Goal: Complete application form

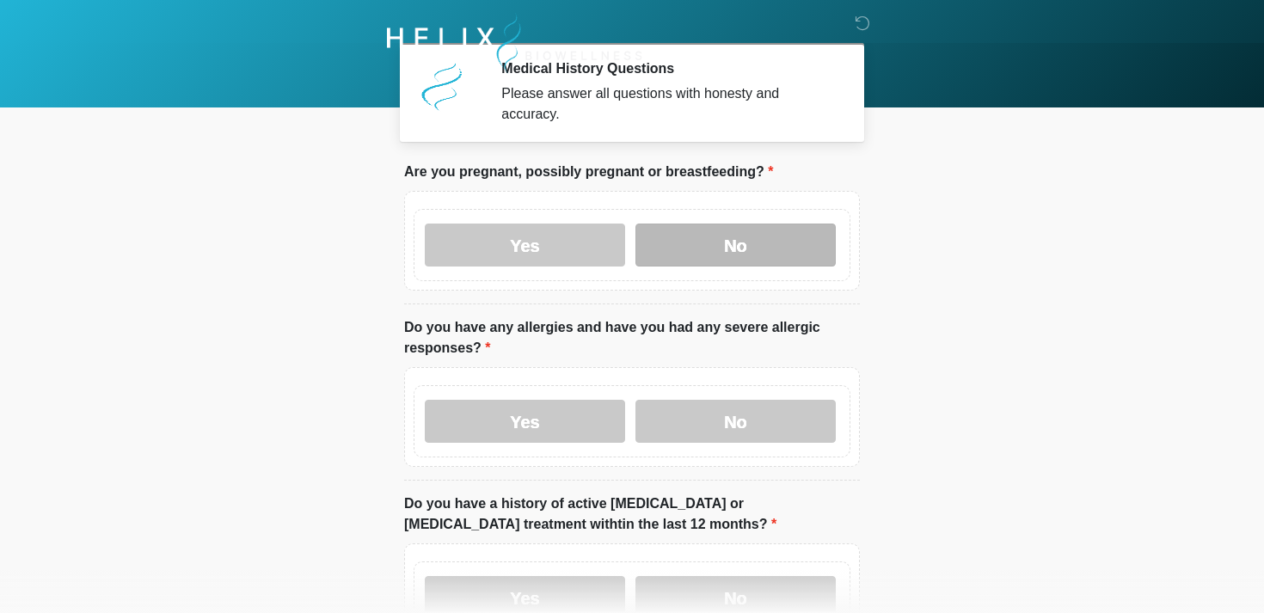
click at [698, 252] on label "No" at bounding box center [736, 245] width 200 height 43
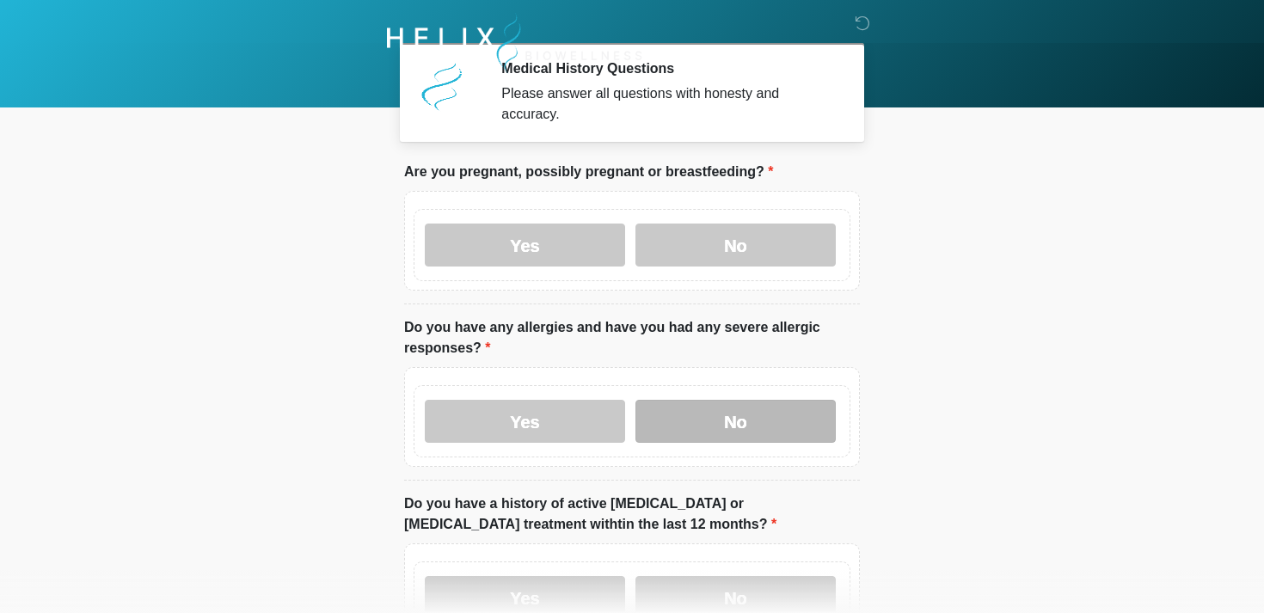
click at [699, 410] on label "No" at bounding box center [736, 421] width 200 height 43
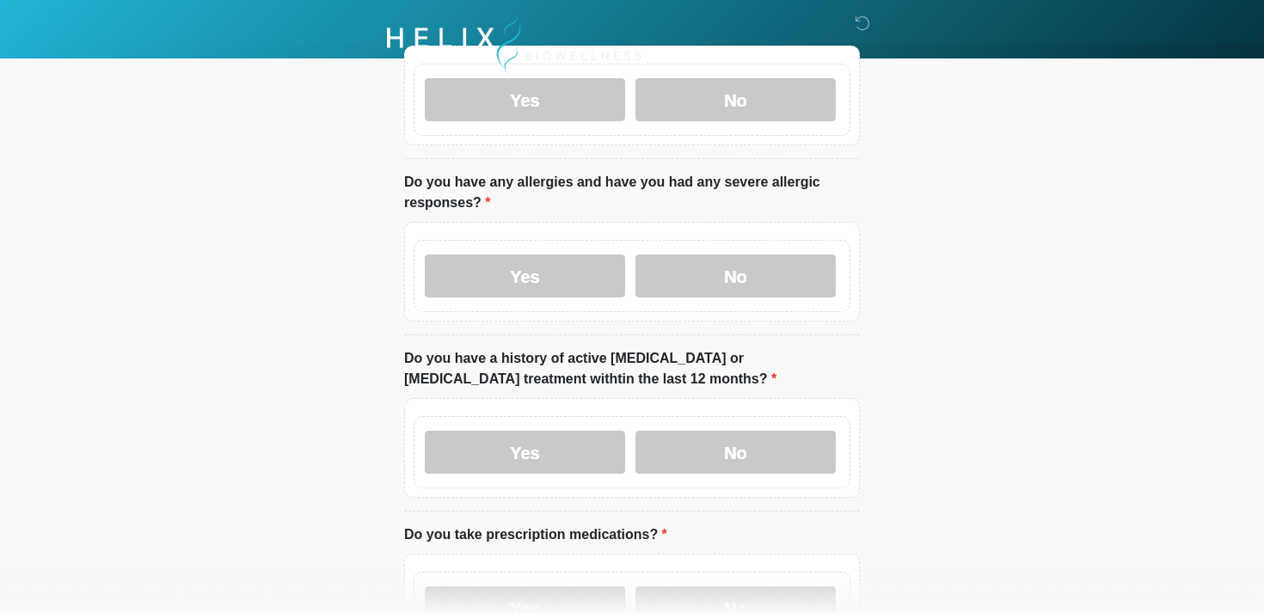
scroll to position [221, 0]
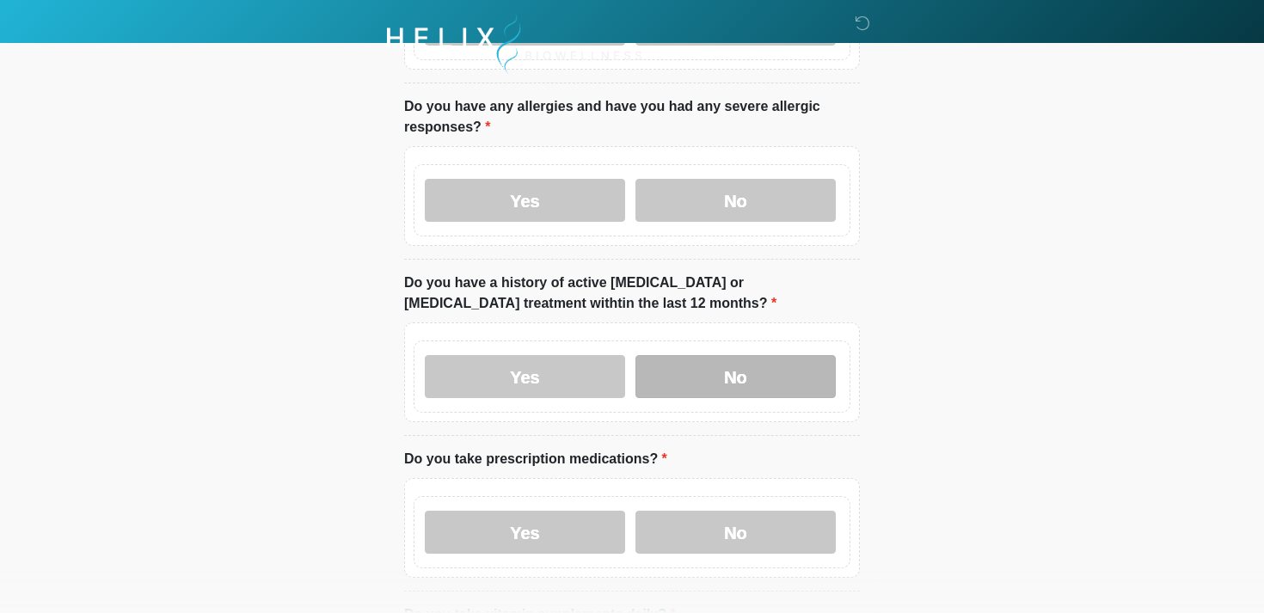
click at [703, 355] on label "No" at bounding box center [736, 376] width 200 height 43
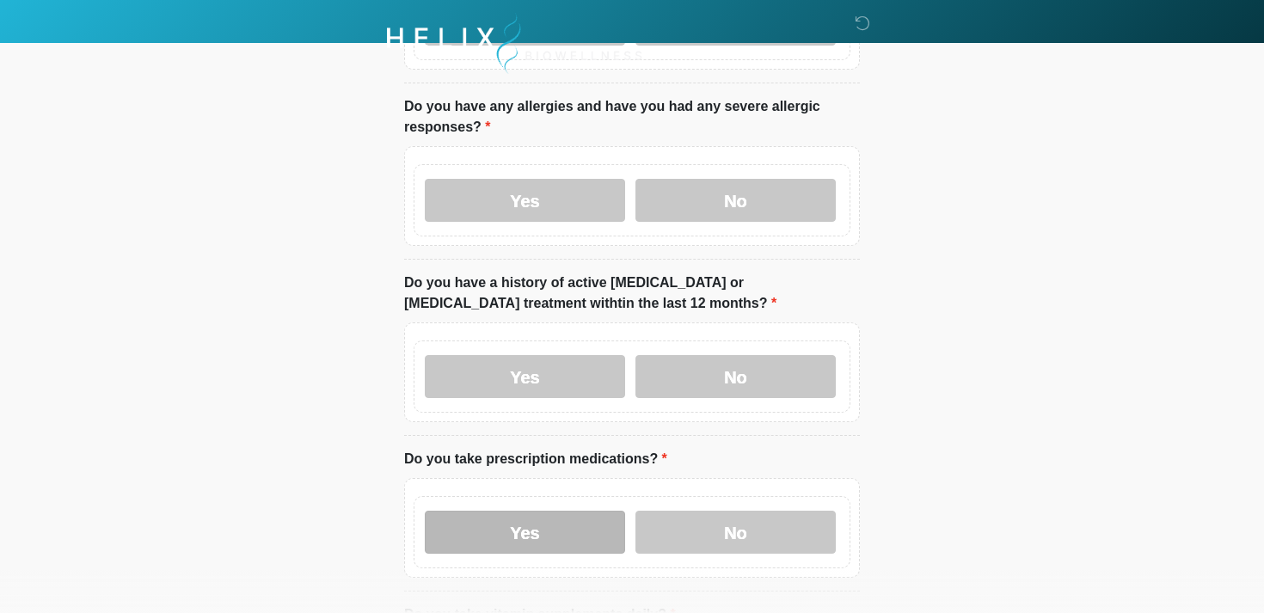
click at [570, 528] on label "Yes" at bounding box center [525, 532] width 200 height 43
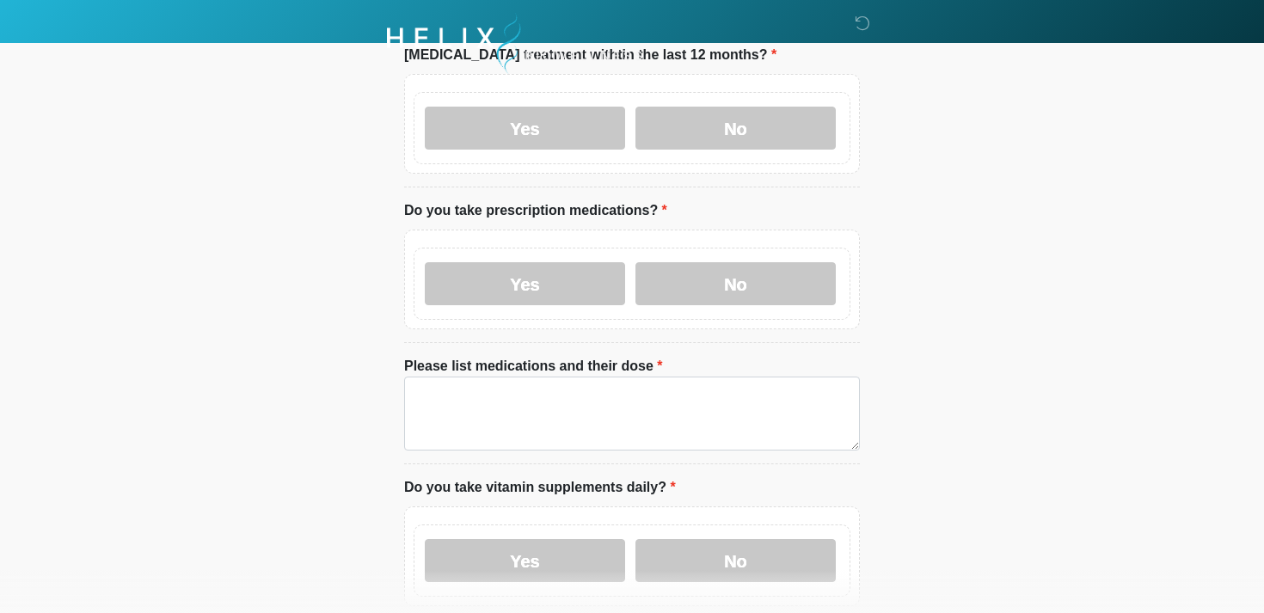
scroll to position [575, 0]
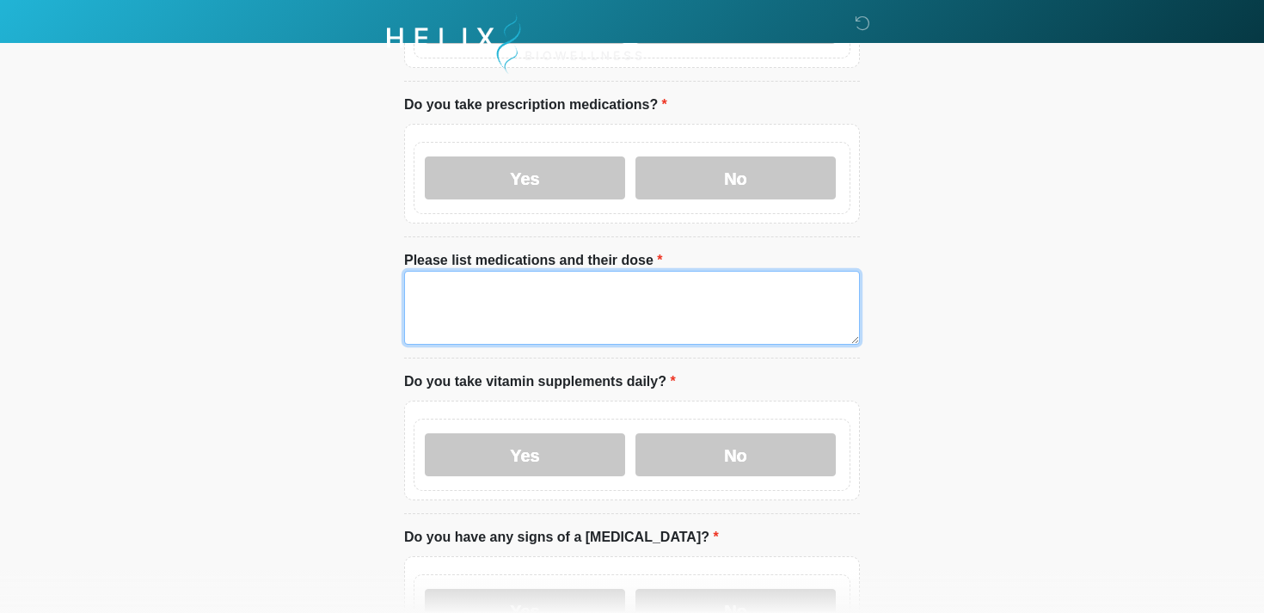
click at [480, 313] on textarea "Please list medications and their dose" at bounding box center [632, 308] width 456 height 74
type textarea "**********"
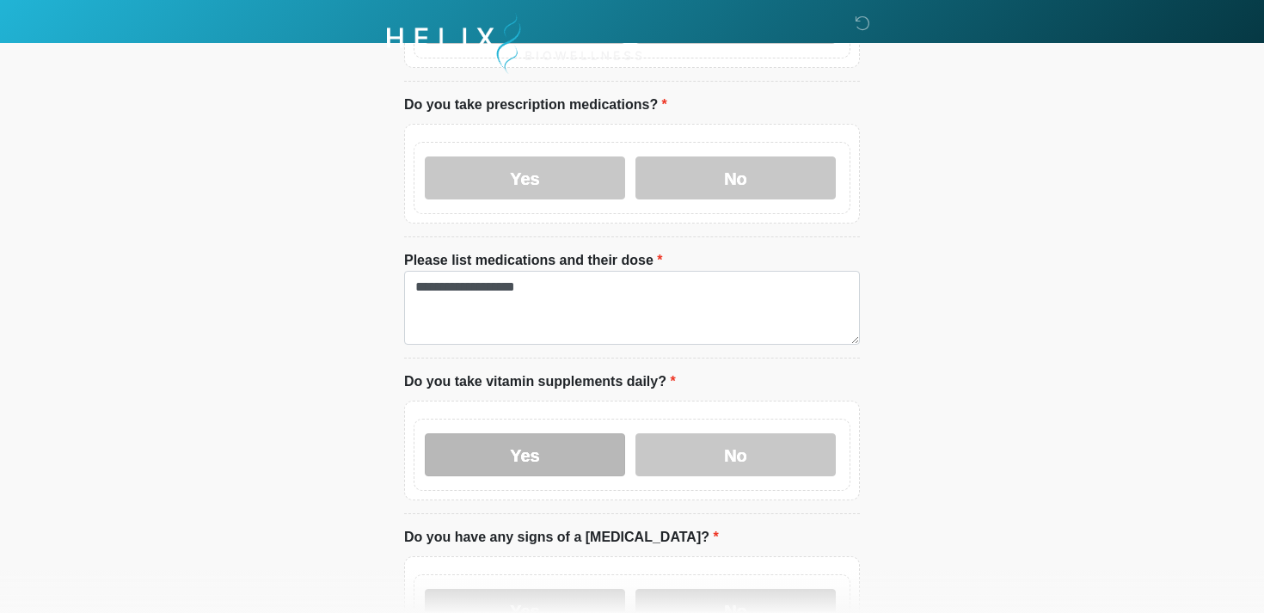
click at [575, 457] on label "Yes" at bounding box center [525, 454] width 200 height 43
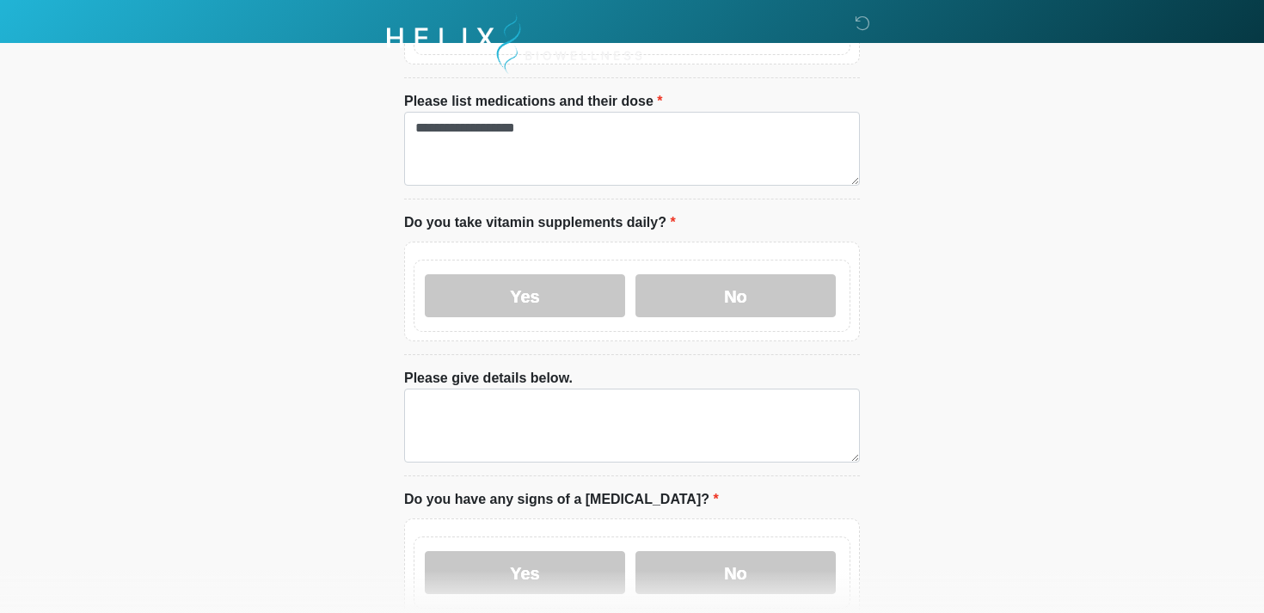
scroll to position [742, 0]
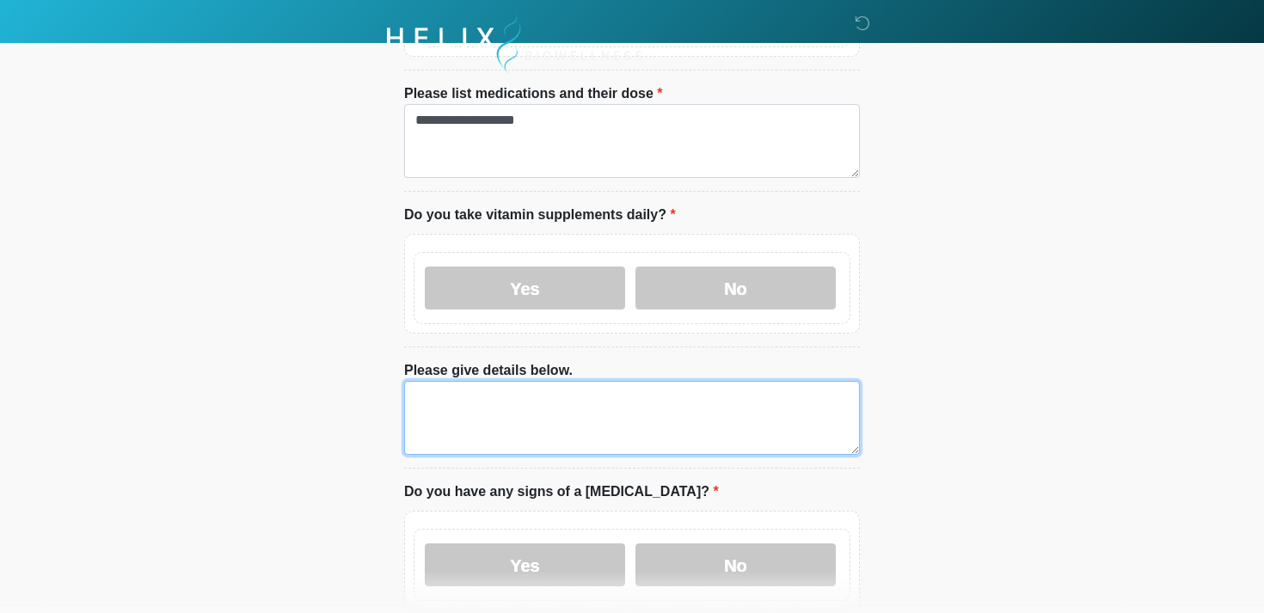
click at [513, 424] on textarea "Please give details below." at bounding box center [632, 418] width 456 height 74
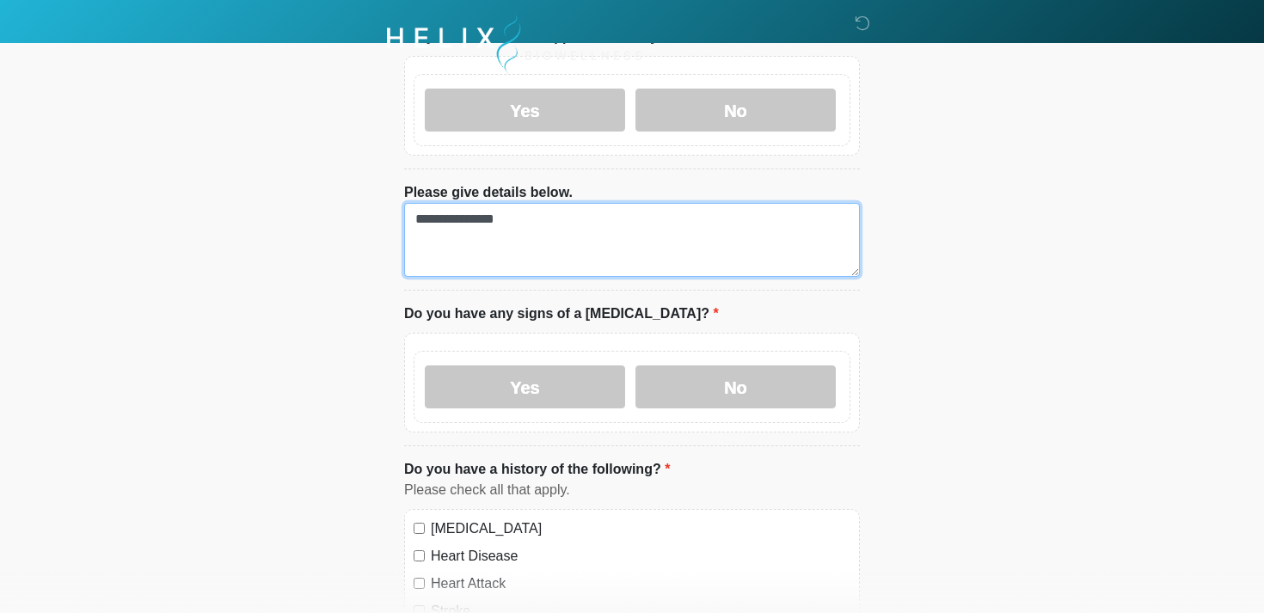
scroll to position [987, 0]
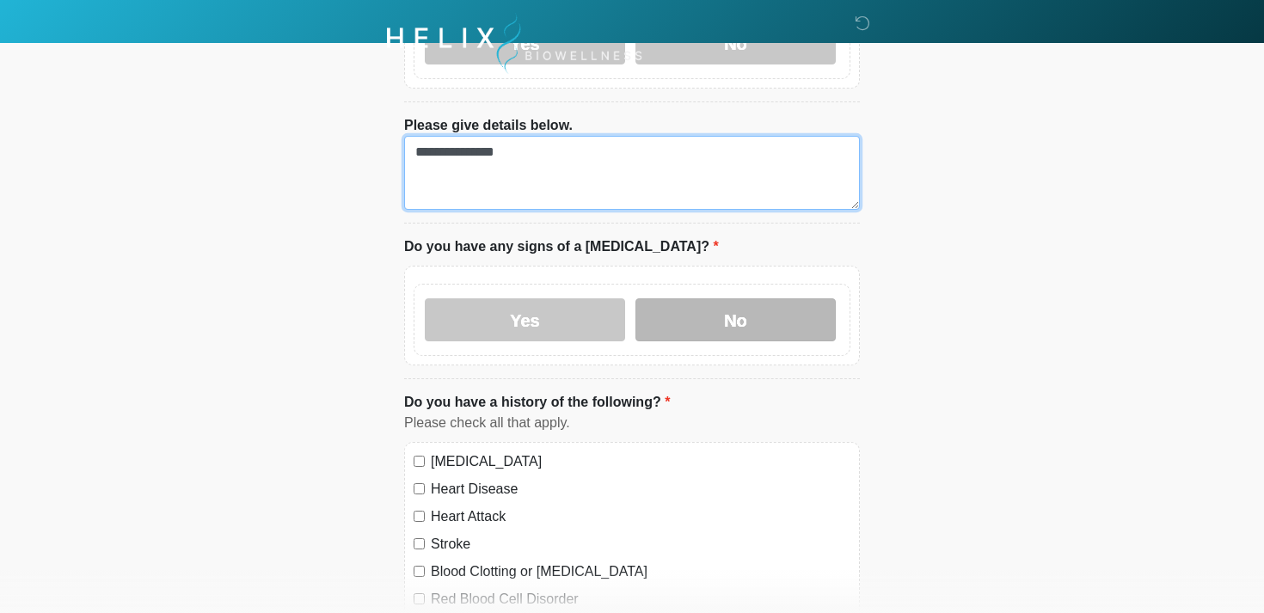
type textarea "**********"
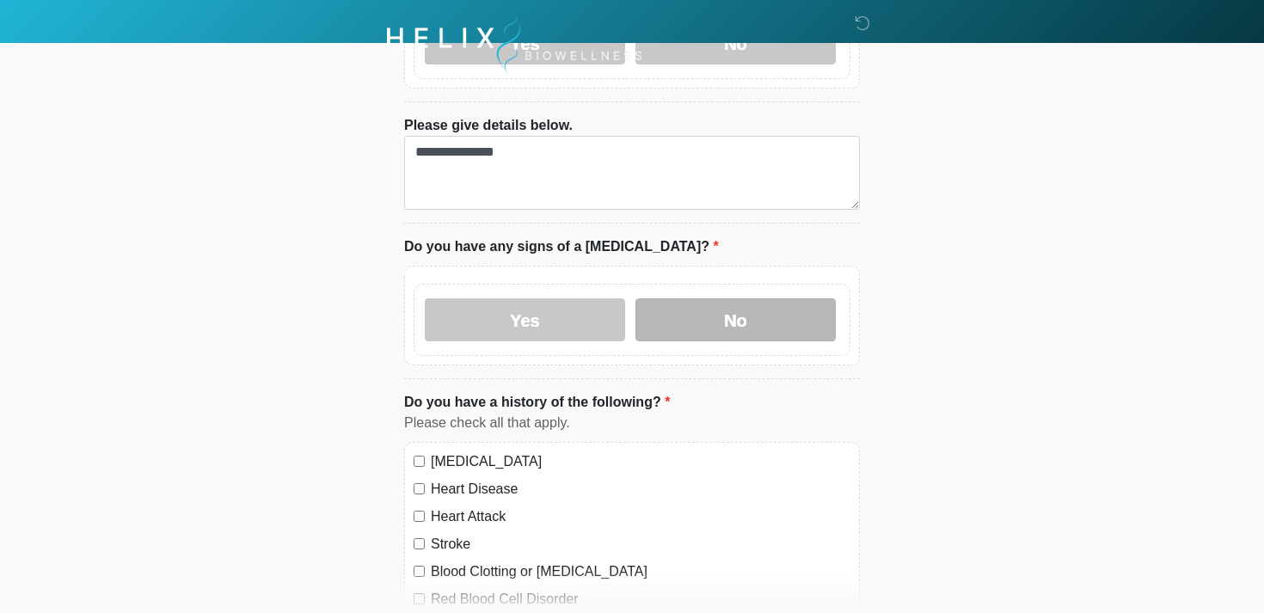
click at [725, 316] on label "No" at bounding box center [736, 319] width 200 height 43
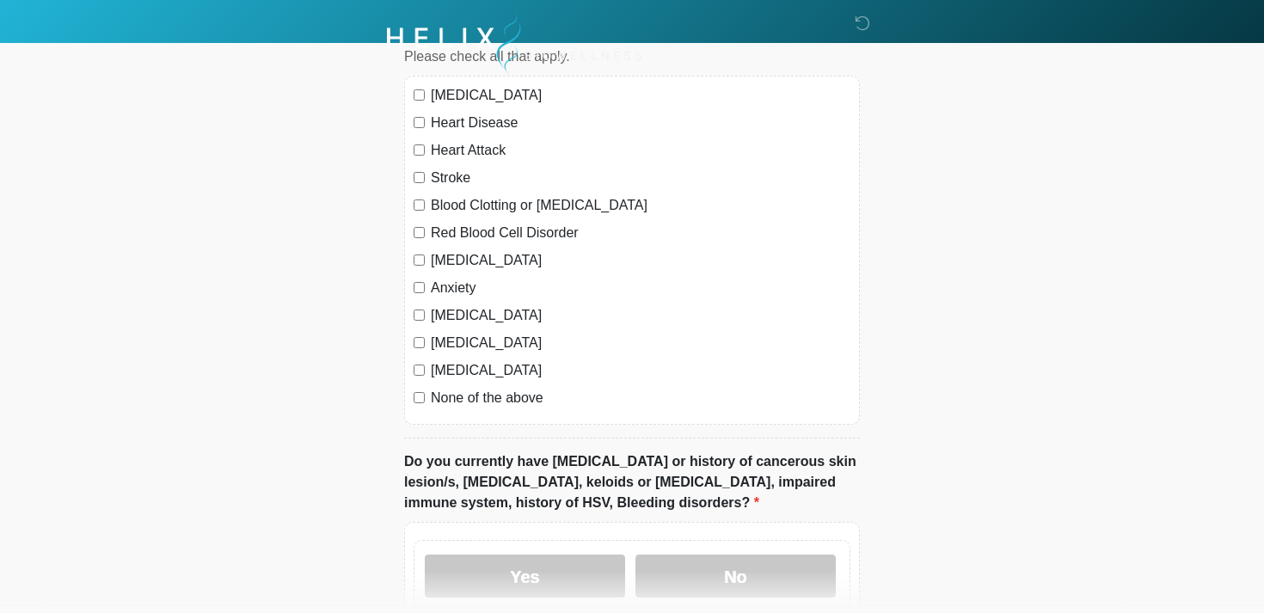
scroll to position [1373, 0]
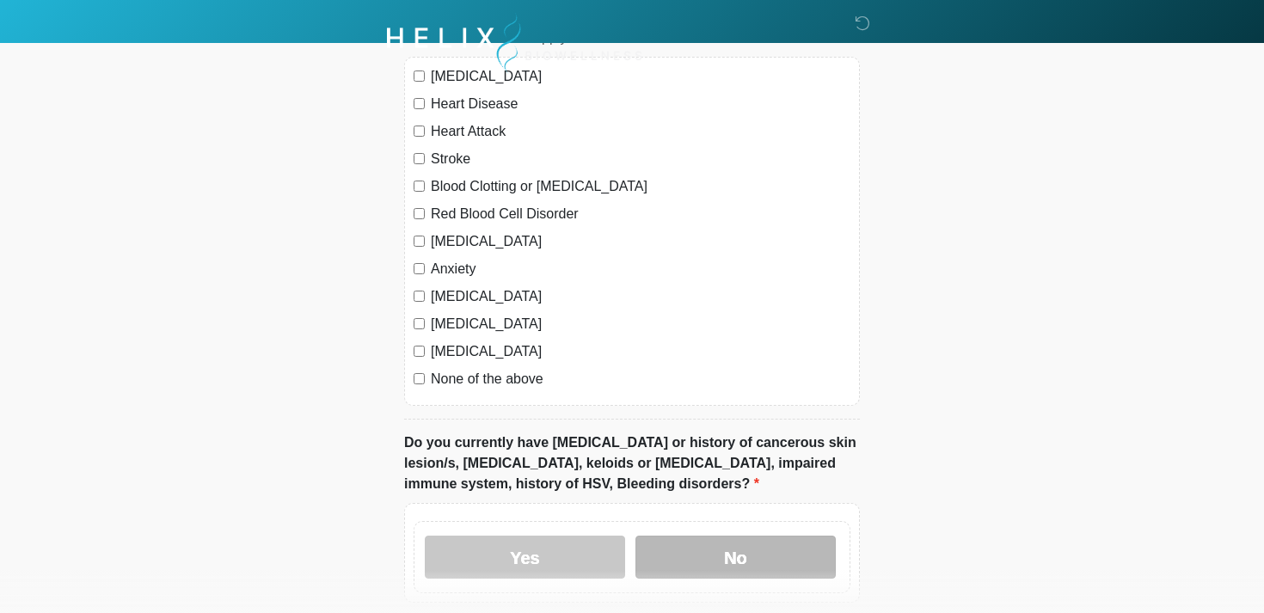
click at [682, 550] on label "No" at bounding box center [736, 557] width 200 height 43
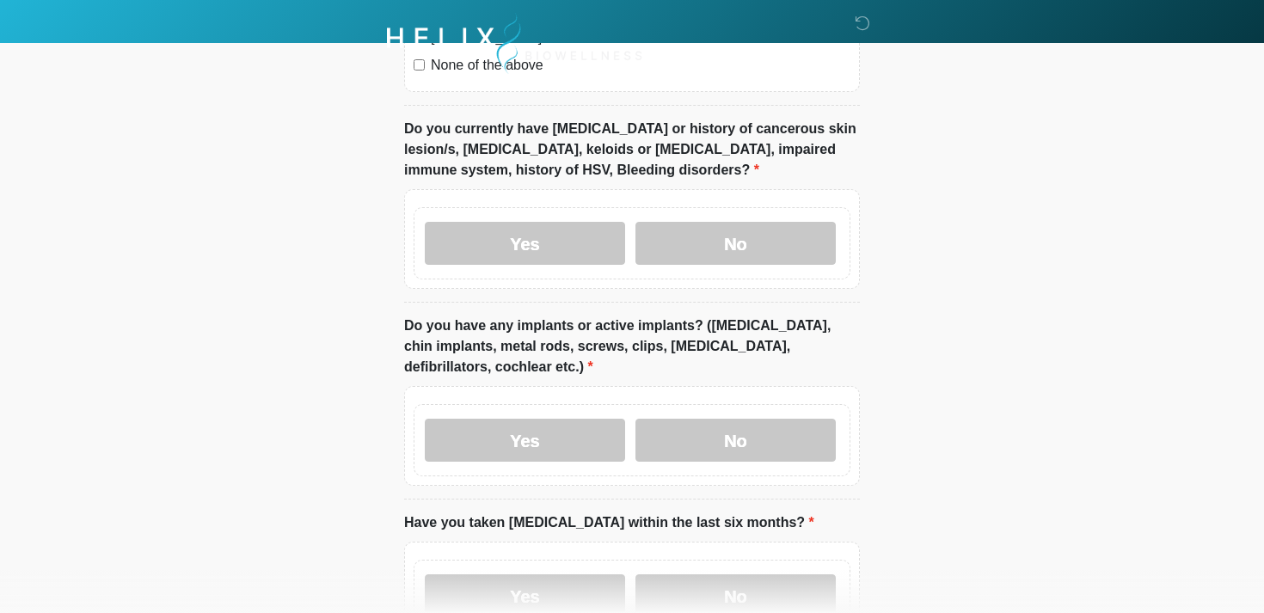
scroll to position [1863, 0]
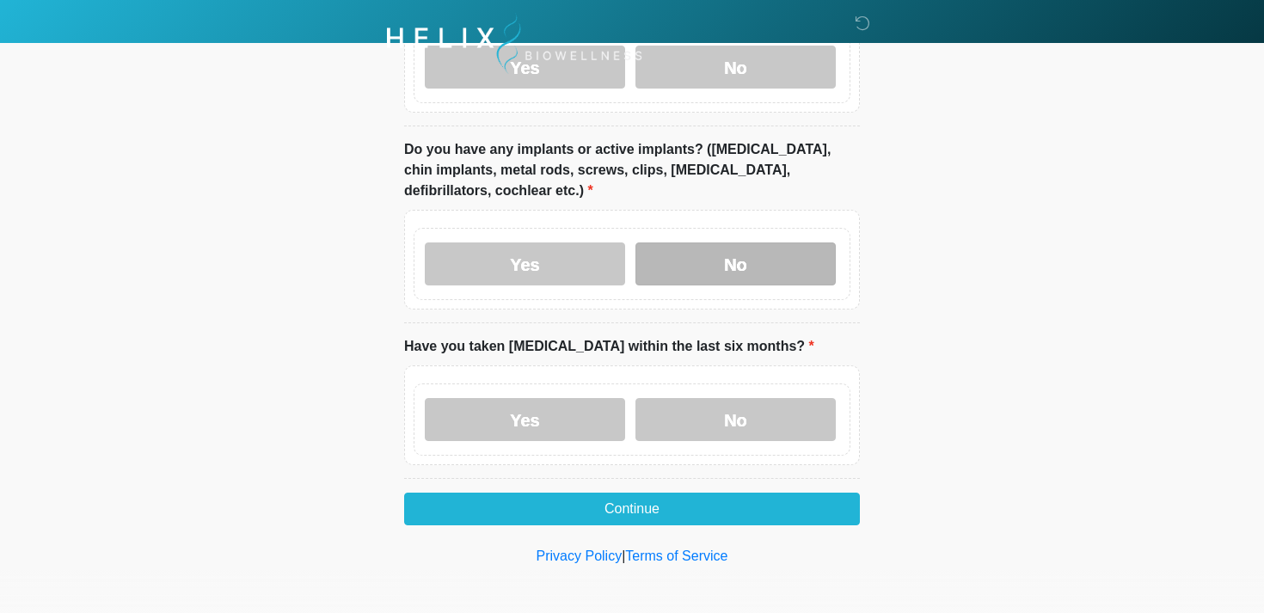
click at [696, 261] on label "No" at bounding box center [736, 264] width 200 height 43
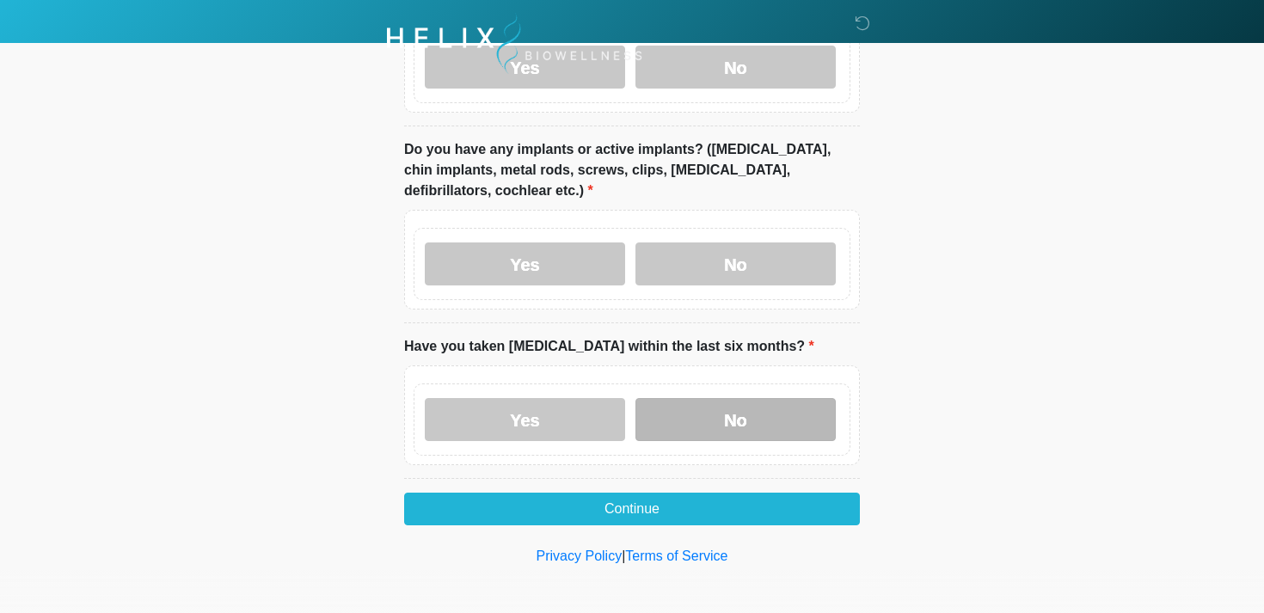
click at [686, 418] on label "No" at bounding box center [736, 419] width 200 height 43
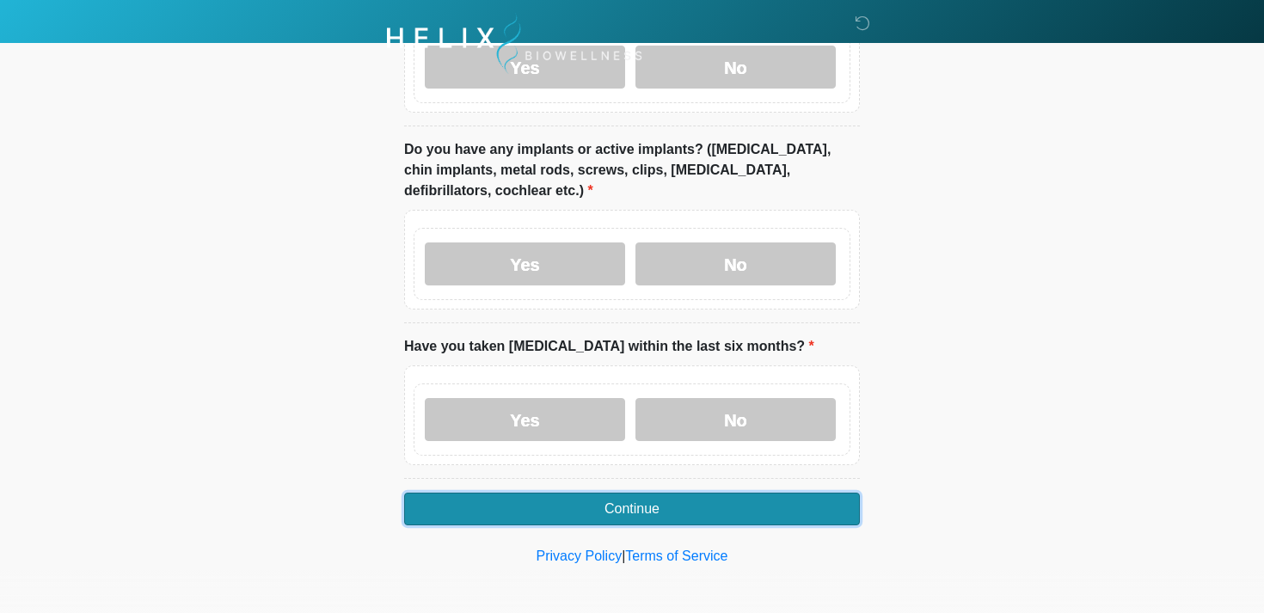
click at [586, 509] on button "Continue" at bounding box center [632, 509] width 456 height 33
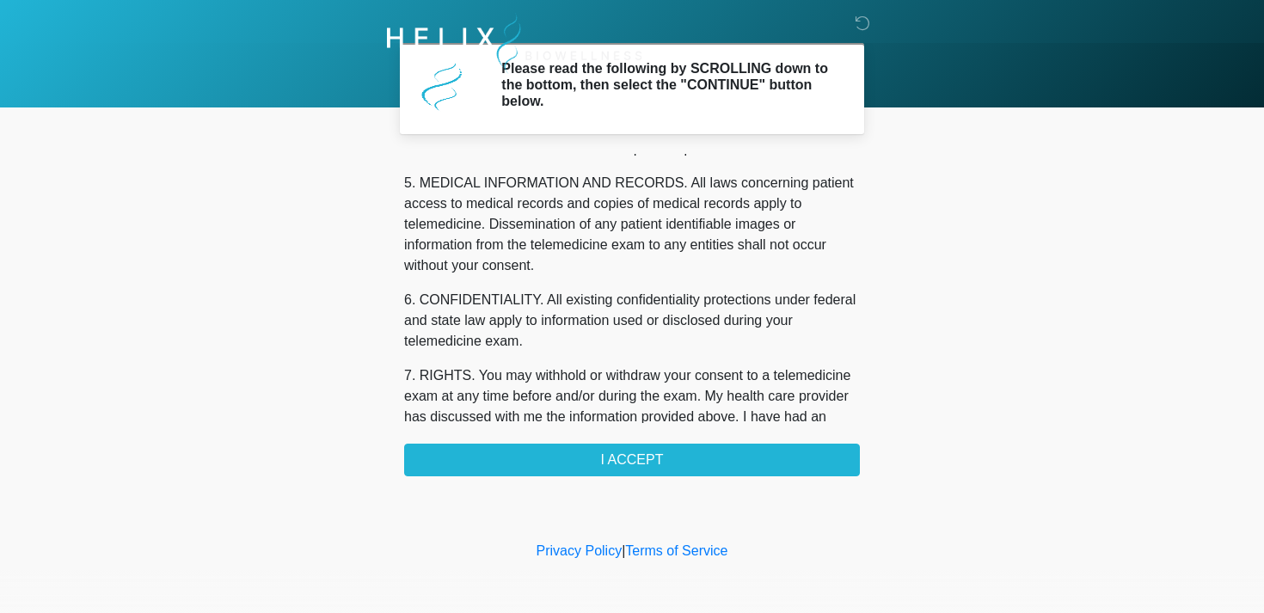
scroll to position [728, 0]
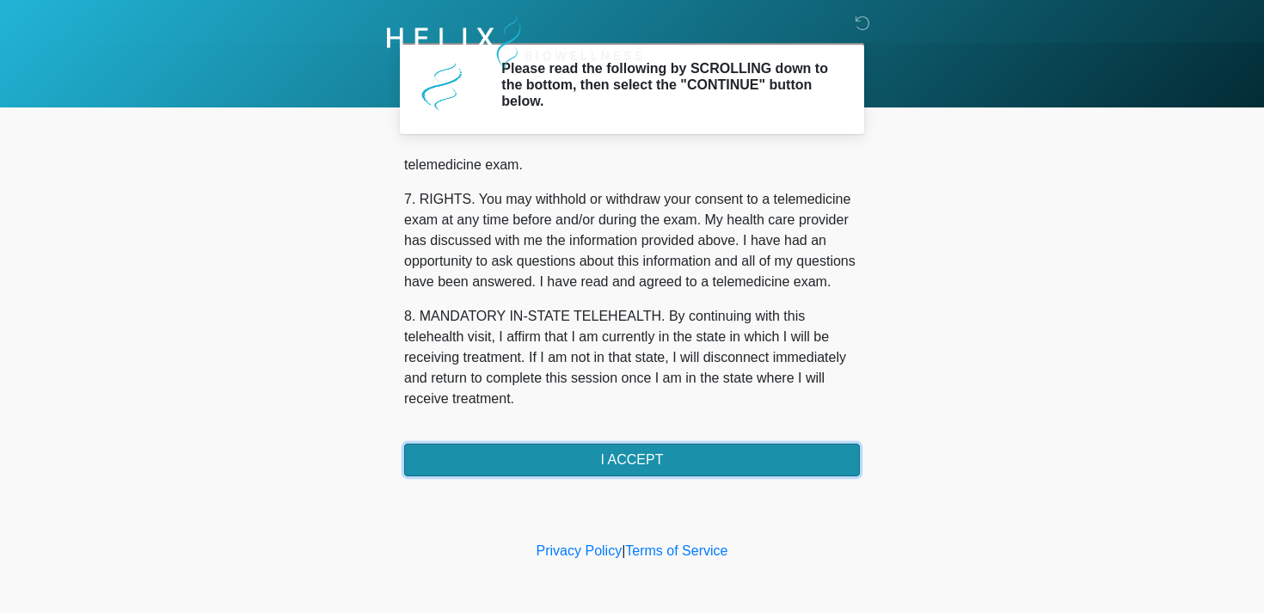
click at [517, 456] on button "I ACCEPT" at bounding box center [632, 460] width 456 height 33
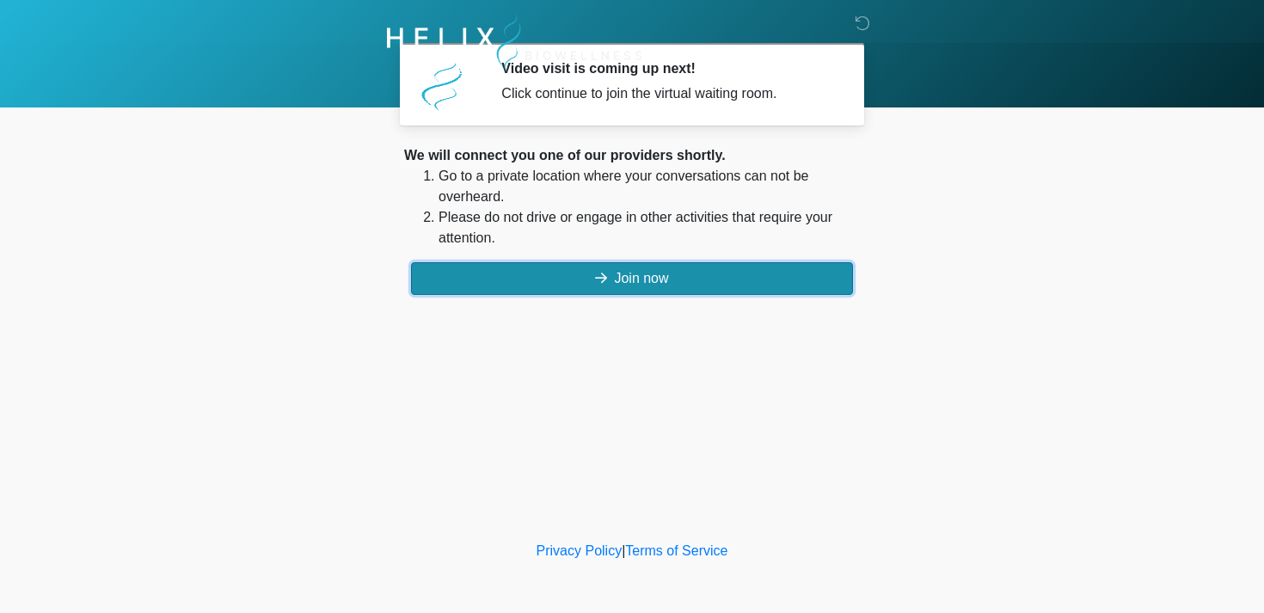
click at [541, 279] on button "Join now" at bounding box center [632, 278] width 442 height 33
